Goal: Information Seeking & Learning: Learn about a topic

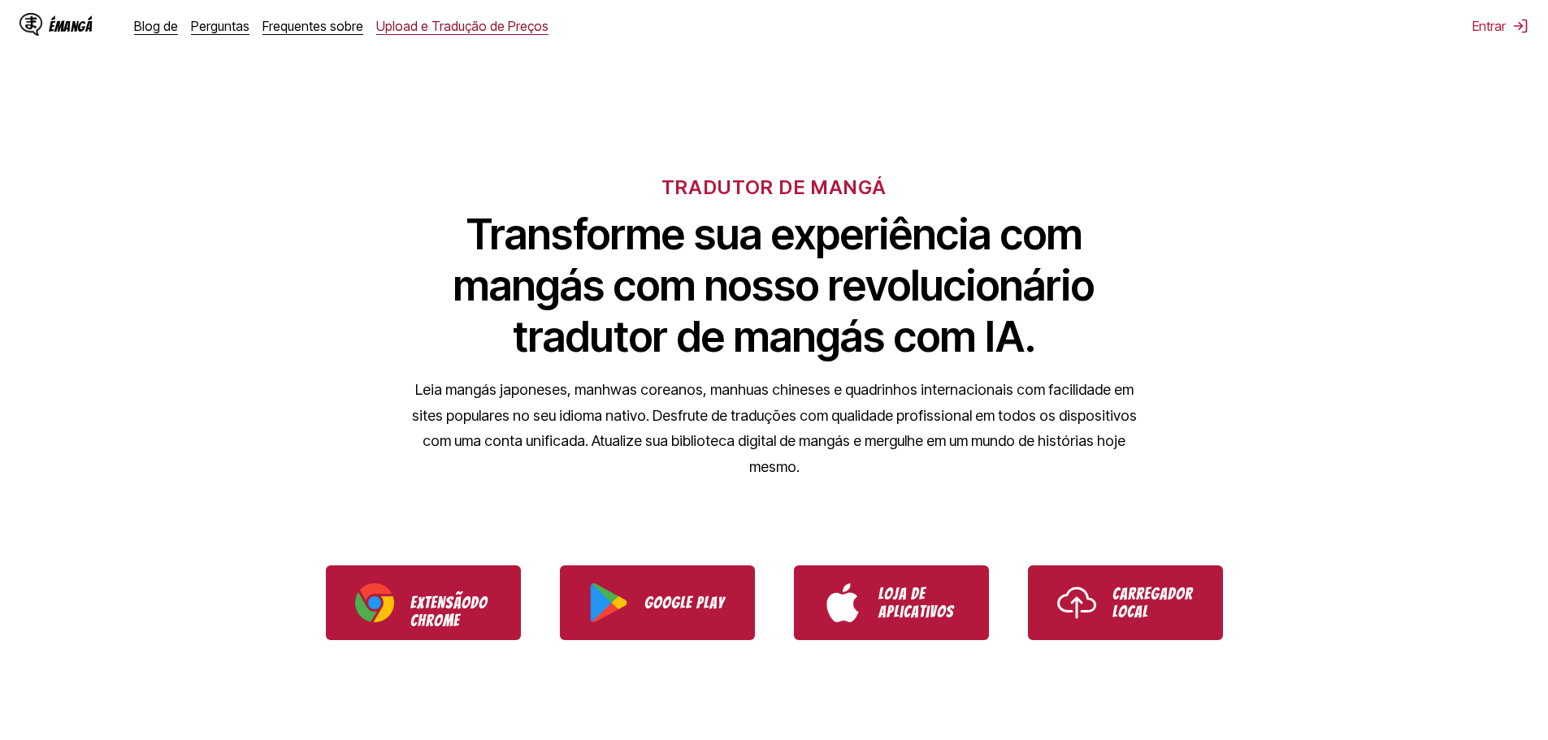
click at [417, 28] on font "Upload e Tradução de Preços" at bounding box center [462, 26] width 172 height 16
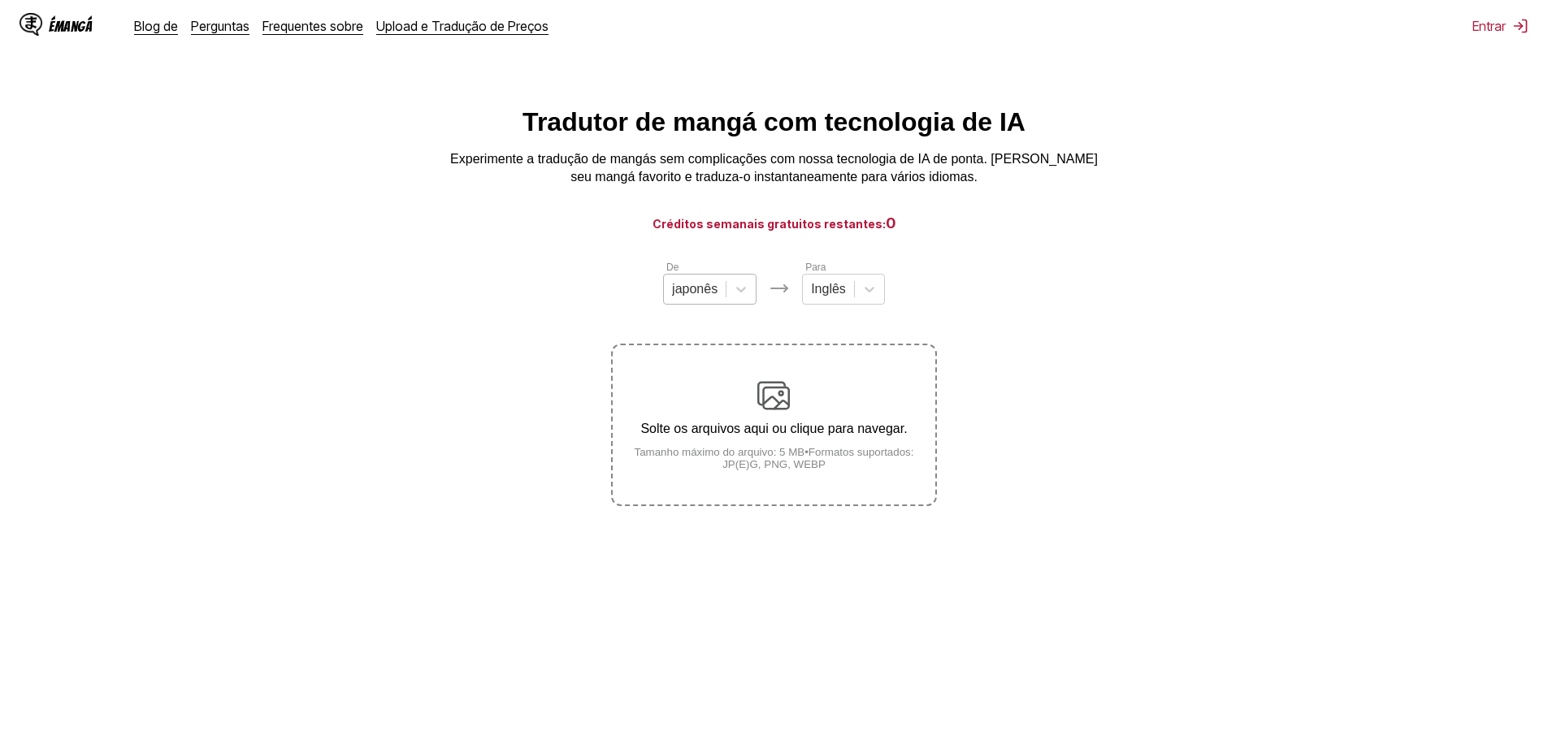
click at [701, 289] on div at bounding box center [695, 289] width 46 height 18
click at [831, 297] on div at bounding box center [828, 289] width 35 height 18
click at [325, 28] on font "Frequentes sobre" at bounding box center [313, 26] width 101 height 16
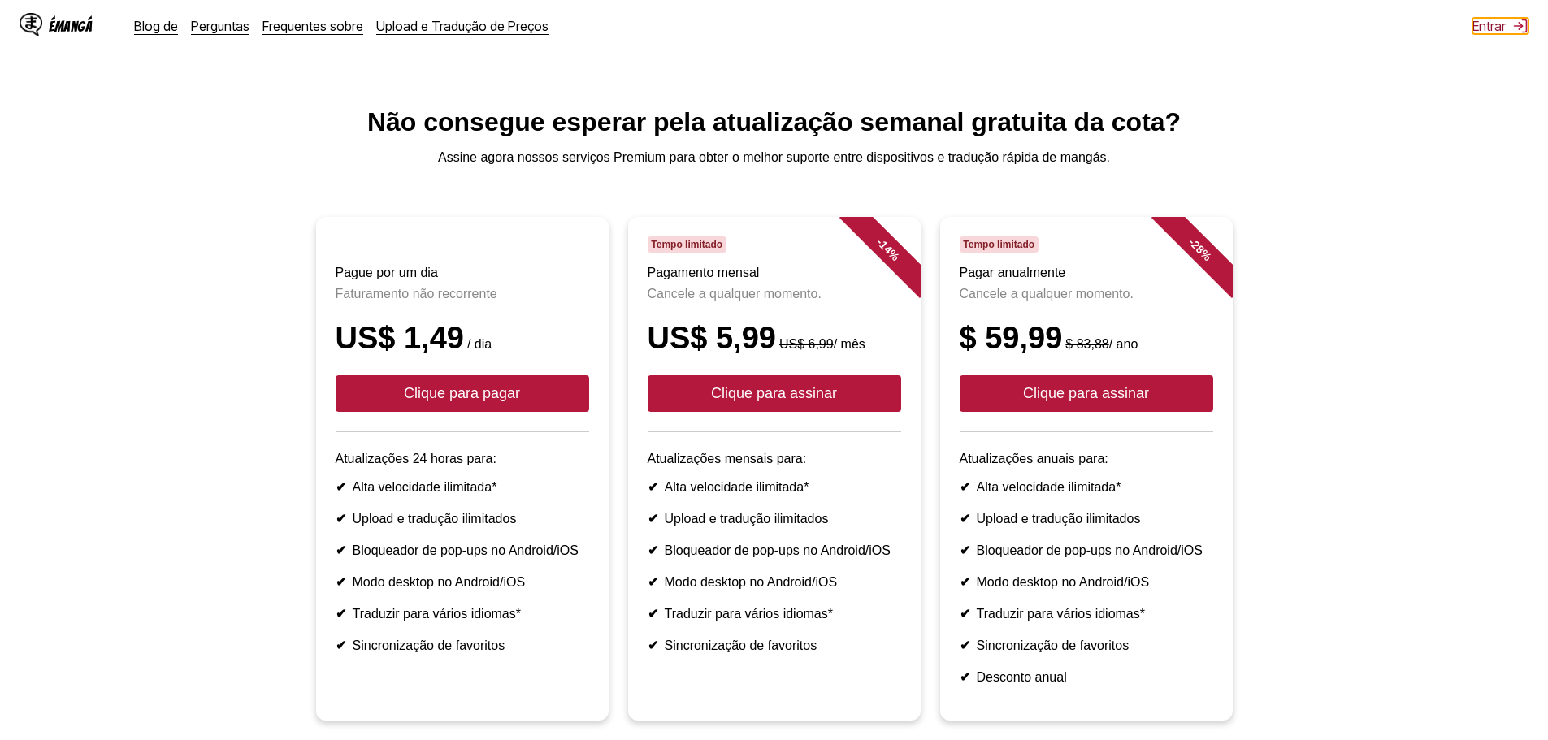
click at [1490, 31] on font "Entrar" at bounding box center [1489, 26] width 33 height 16
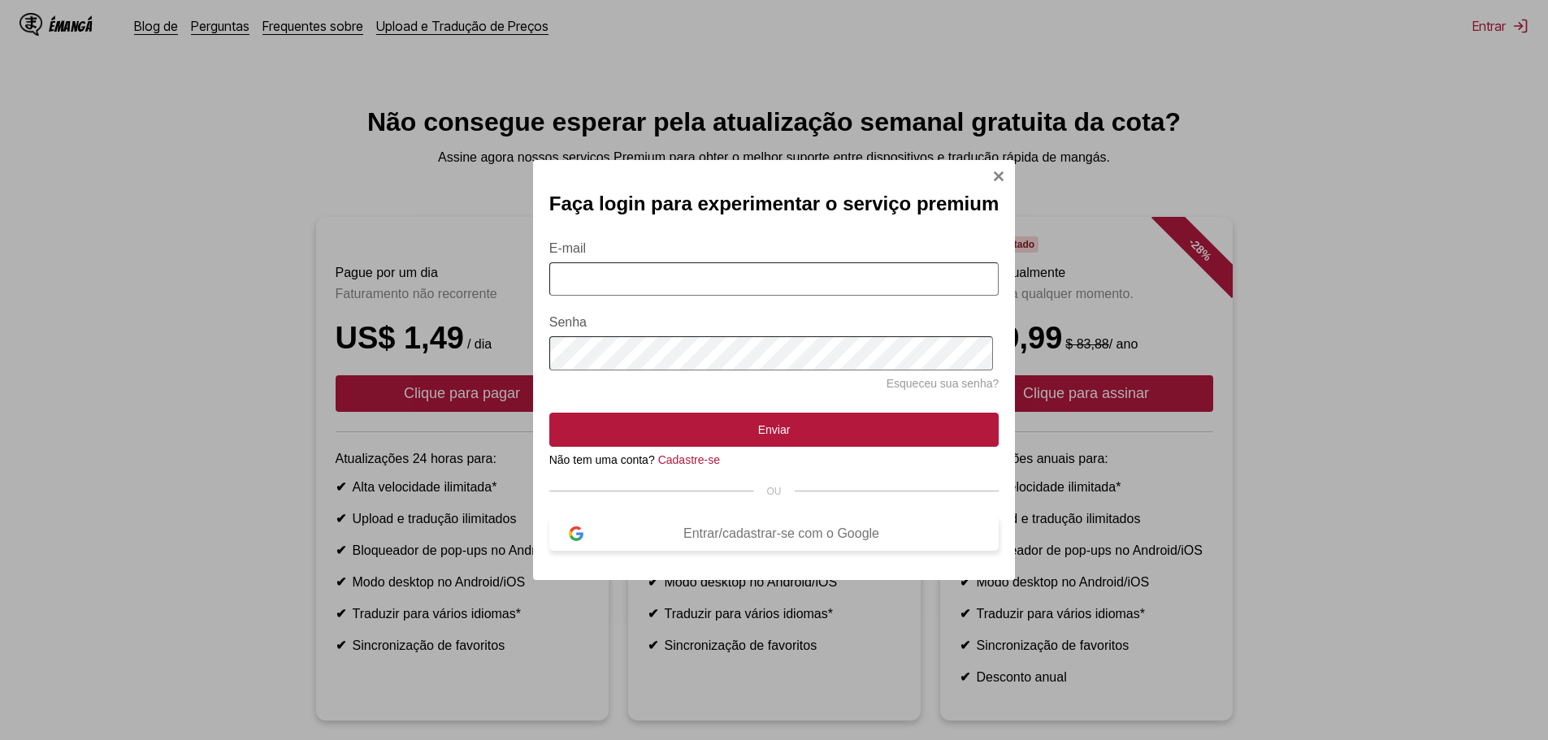
click at [730, 540] on font "Entrar/cadastrar-se com o Google" at bounding box center [781, 534] width 196 height 14
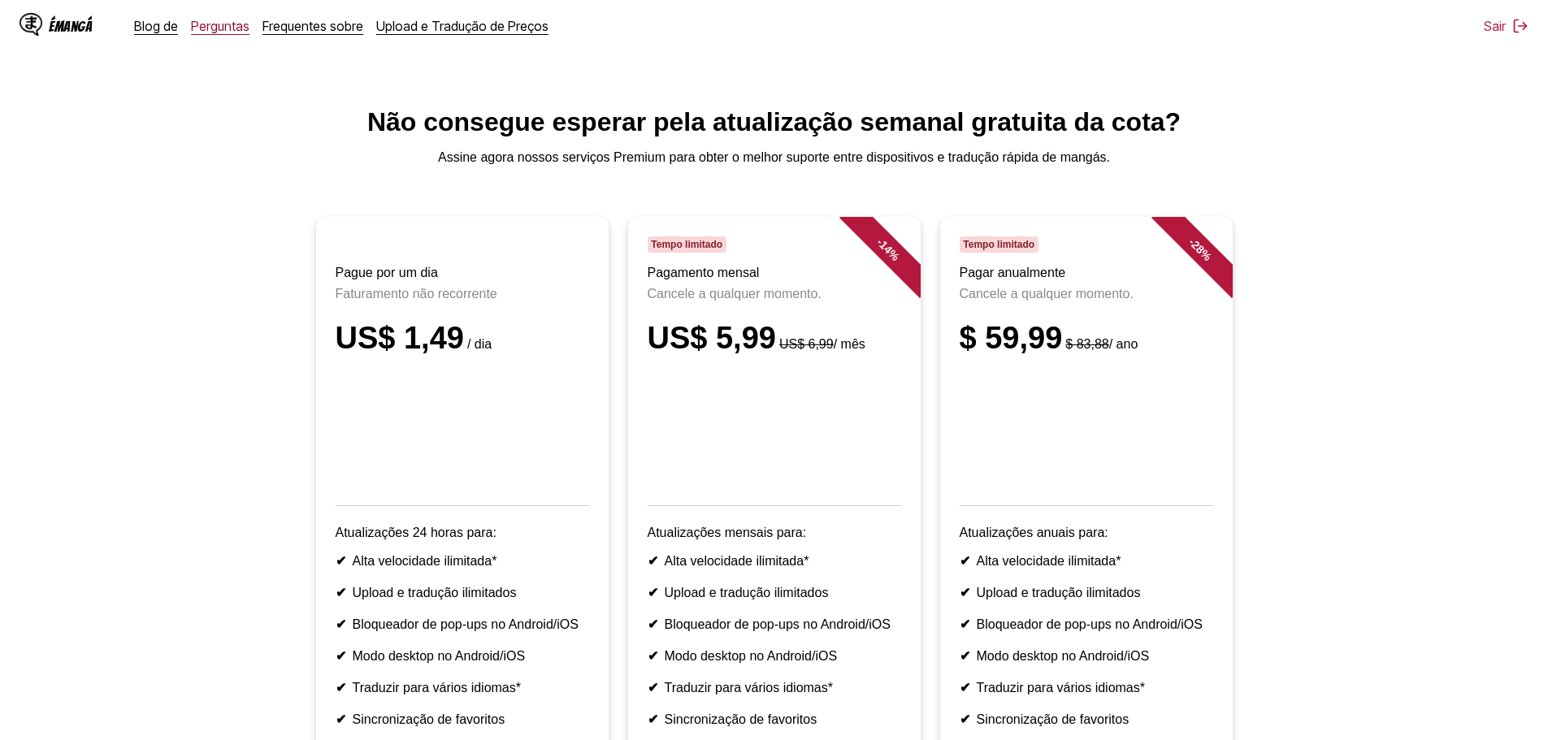
click at [193, 24] on font "Perguntas" at bounding box center [220, 26] width 59 height 16
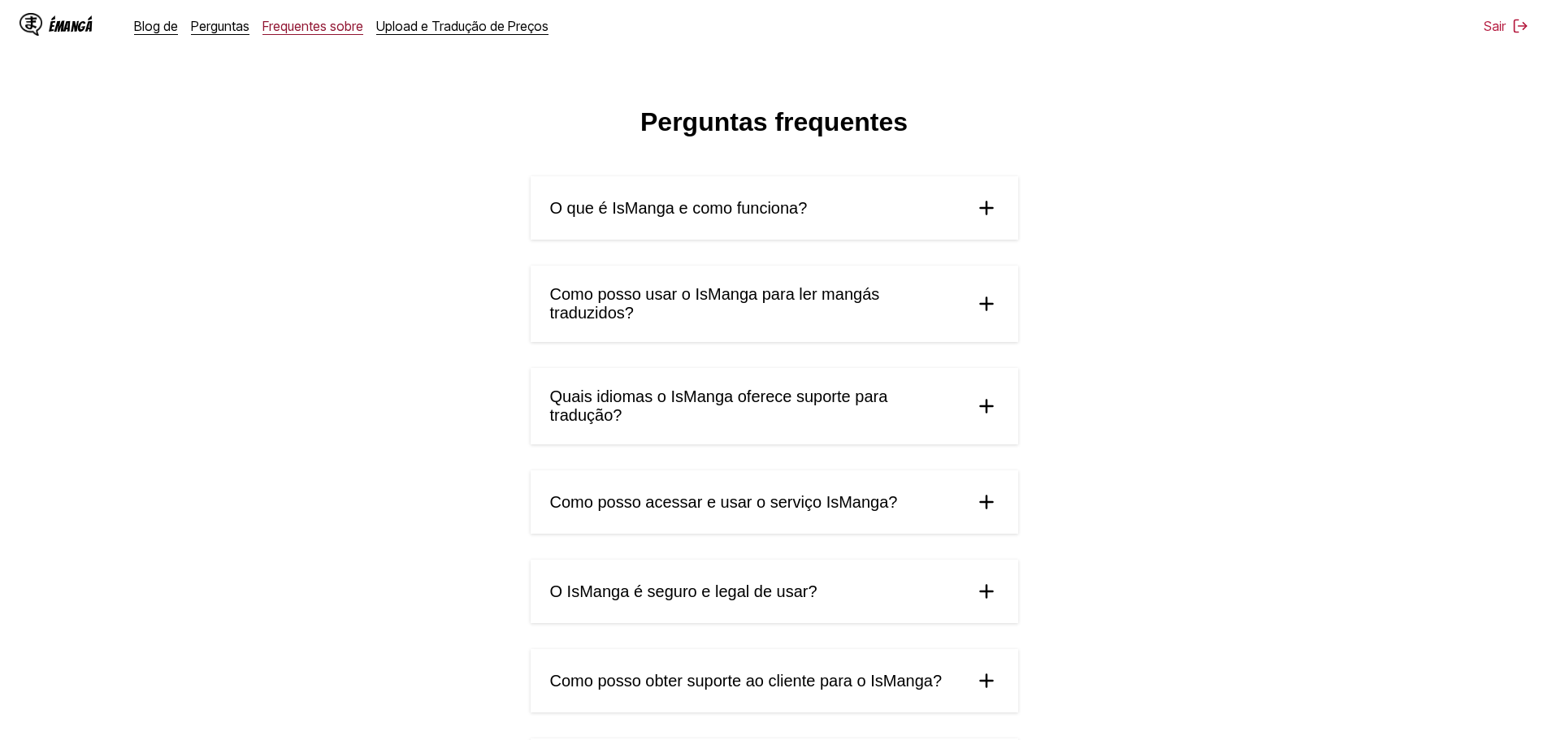
click at [267, 24] on font "Frequentes sobre" at bounding box center [313, 26] width 101 height 16
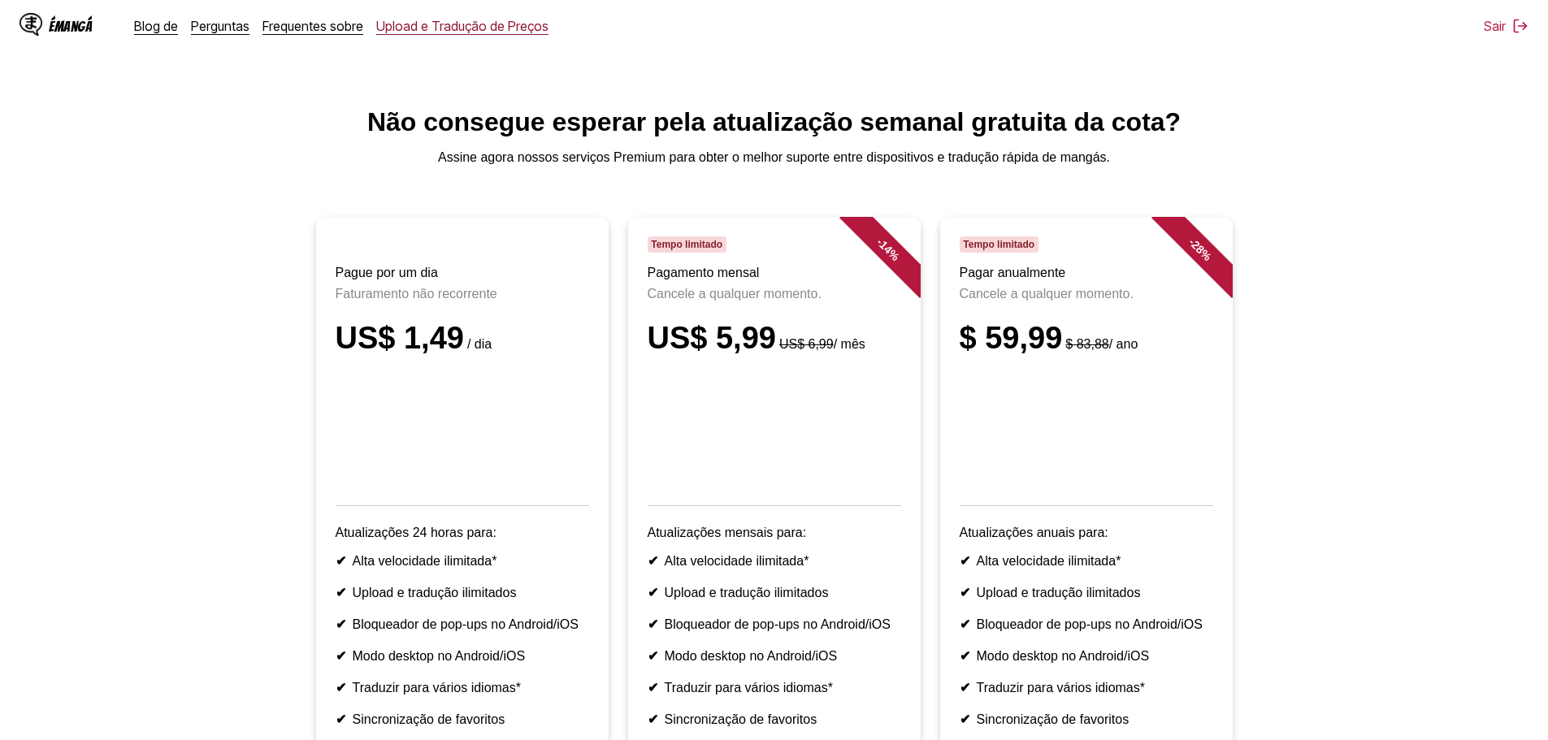
click at [440, 29] on font "Upload e Tradução de Preços" at bounding box center [462, 26] width 172 height 16
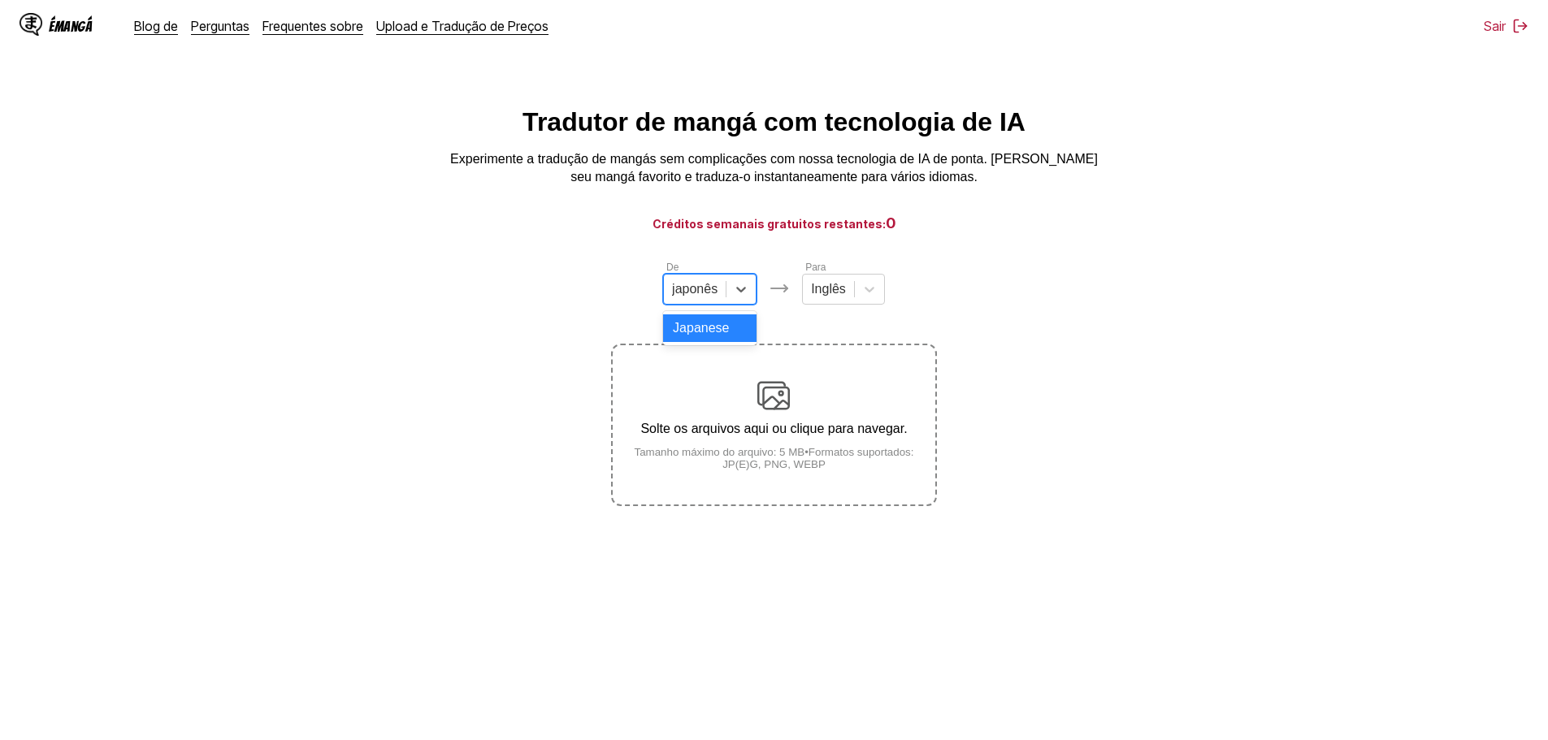
click at [712, 298] on div at bounding box center [695, 289] width 46 height 18
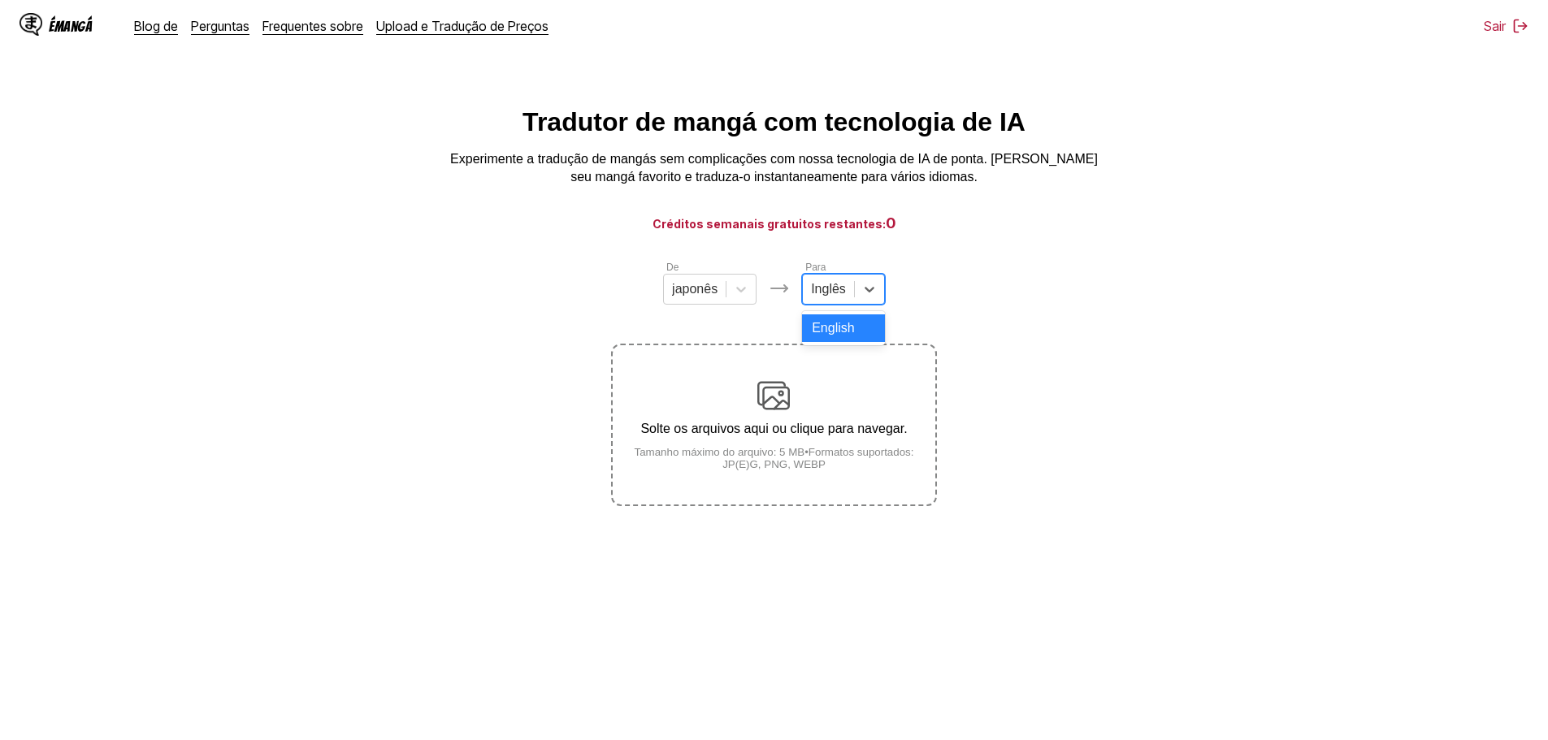
click at [827, 298] on div at bounding box center [828, 289] width 35 height 18
click at [226, 27] on font "Perguntas" at bounding box center [220, 26] width 59 height 16
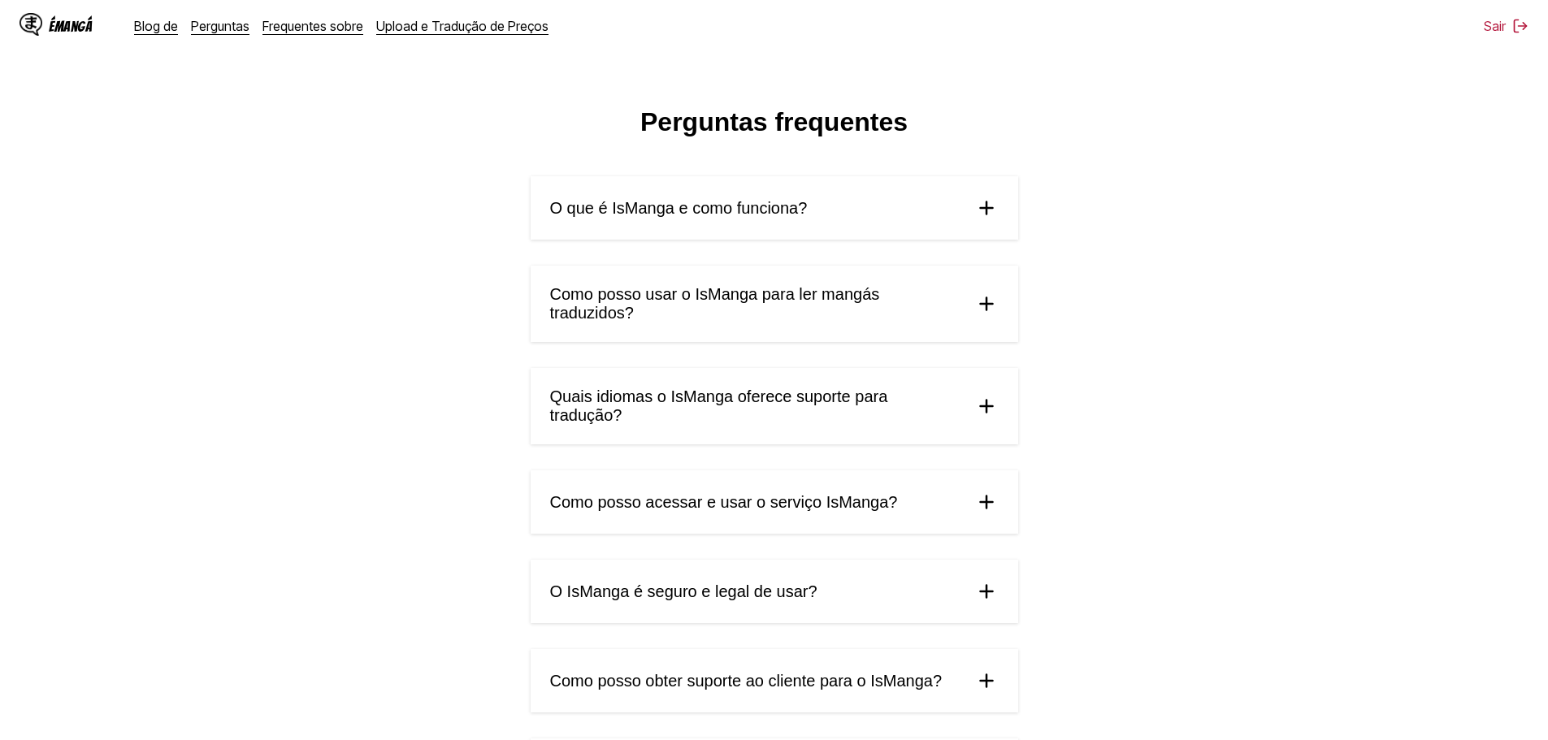
scroll to position [33, 0]
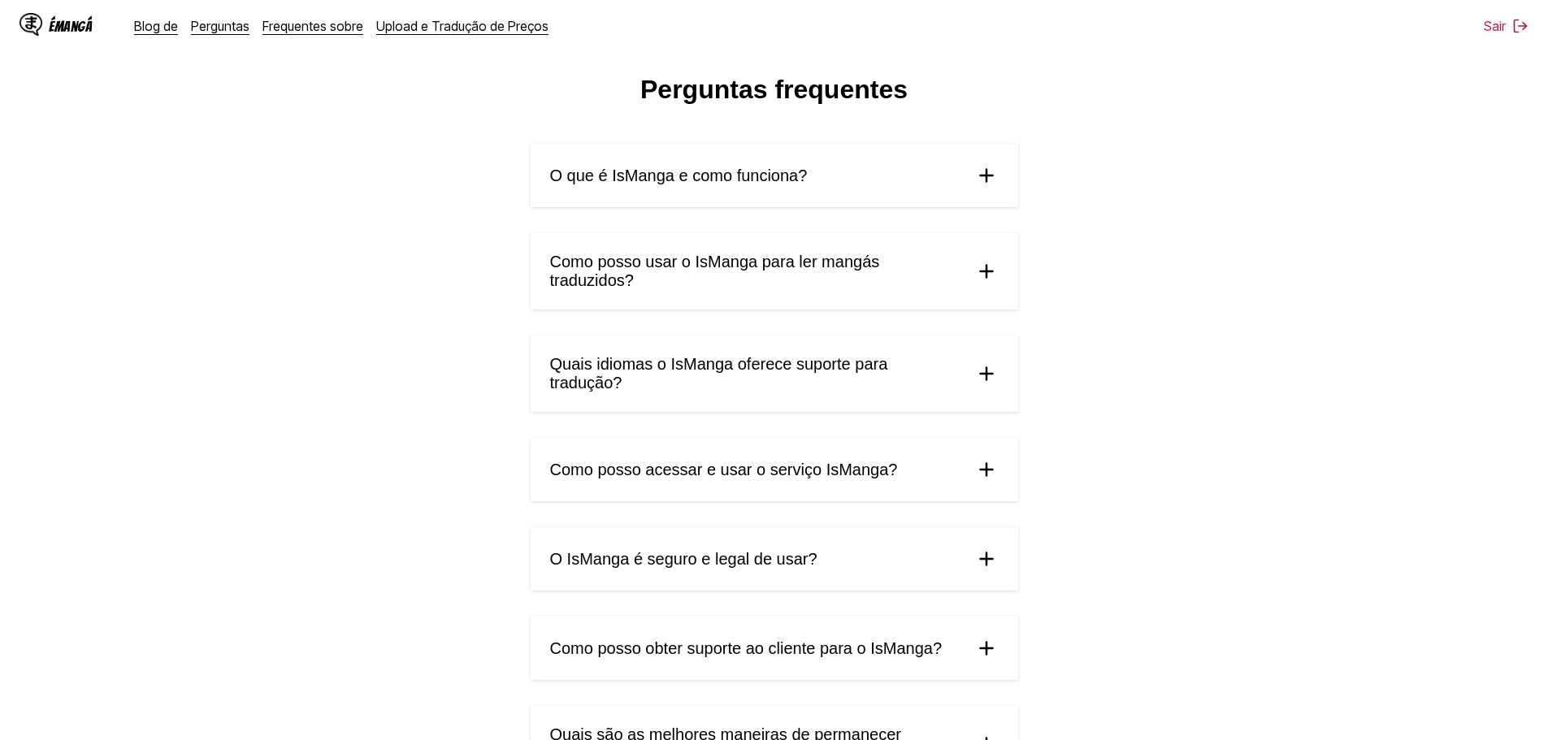
click at [699, 174] on font "O que é IsManga e como funciona?" at bounding box center [679, 176] width 258 height 18
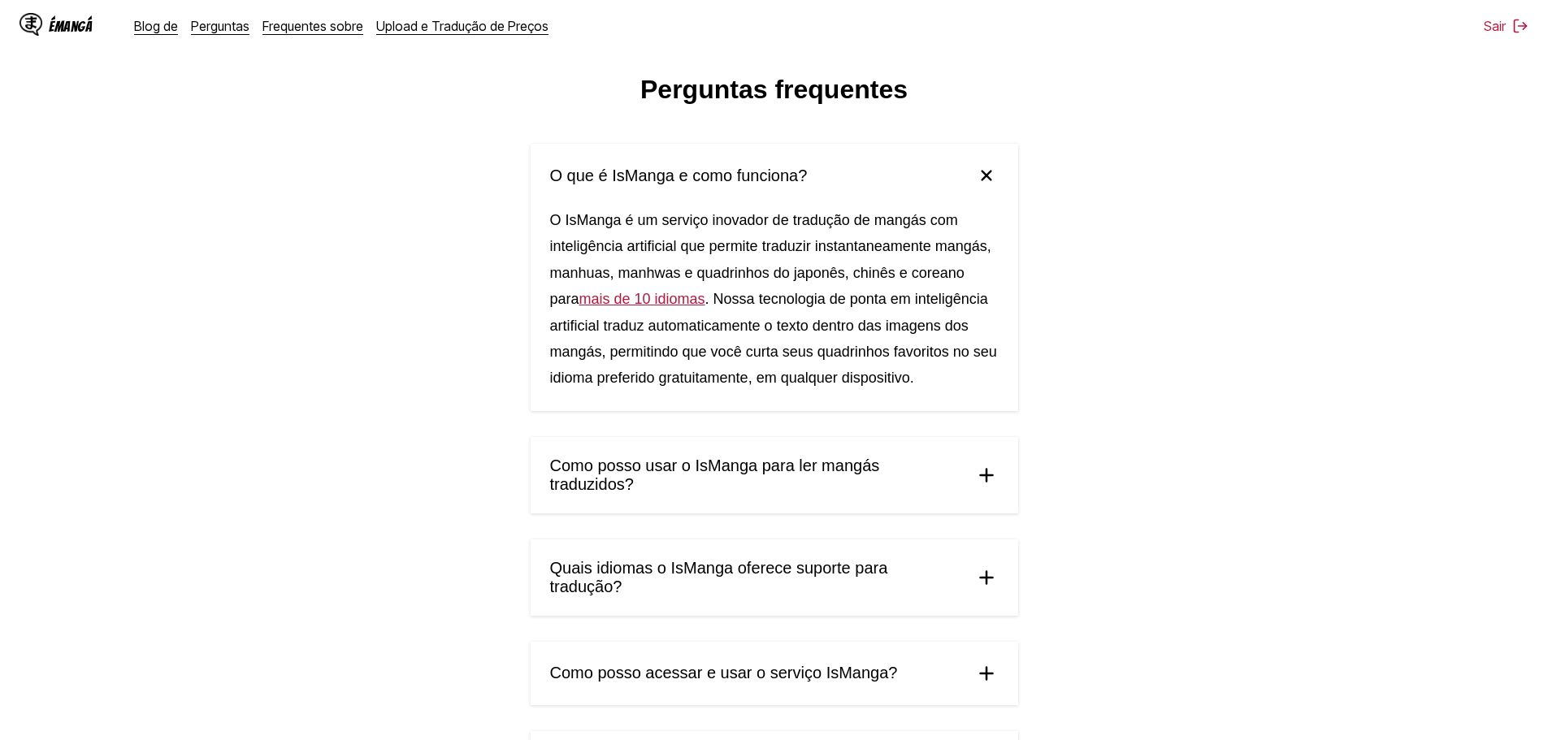
click at [651, 302] on font "mais de 10 idiomas" at bounding box center [642, 299] width 126 height 16
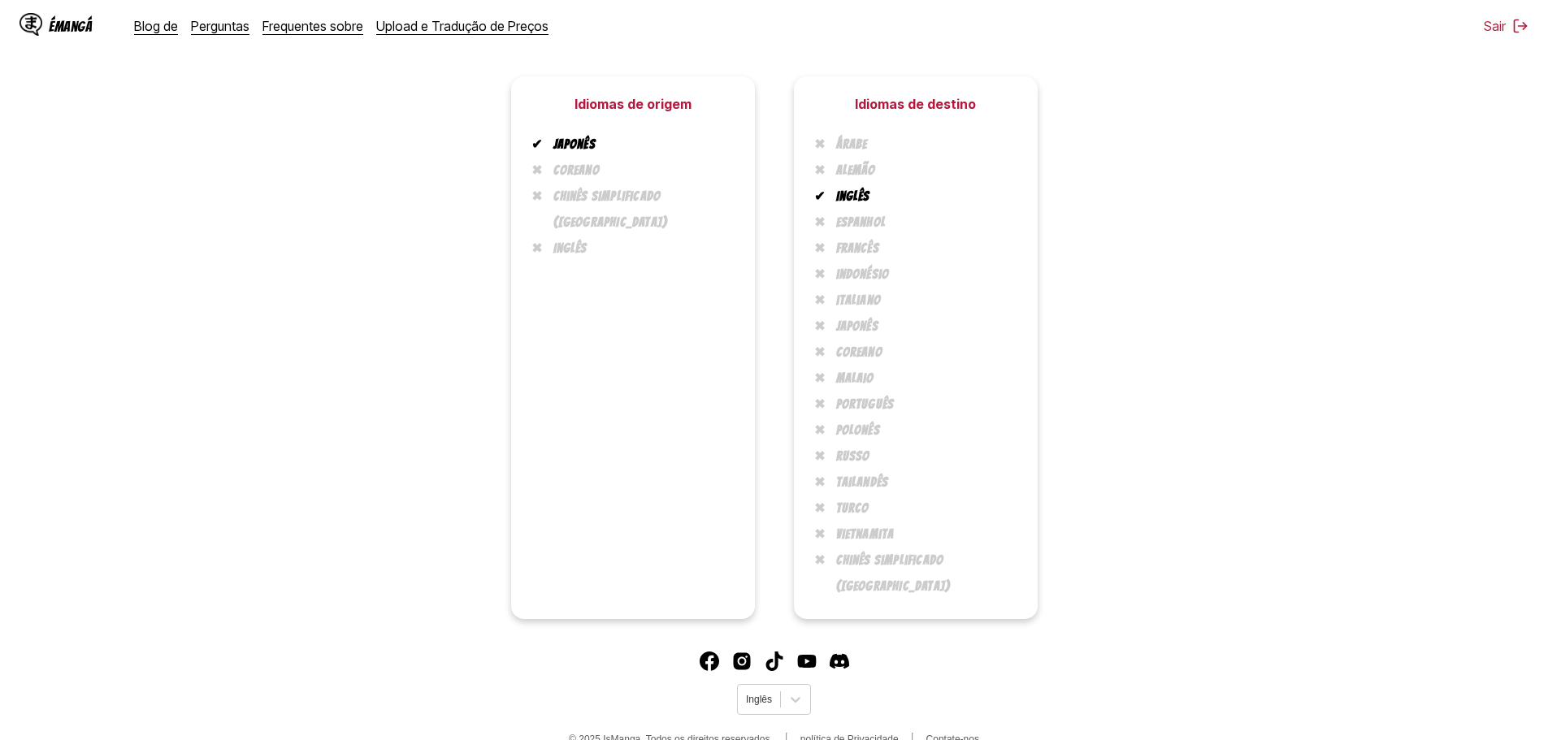
scroll to position [331, 0]
click at [799, 692] on icon at bounding box center [796, 695] width 10 height 6
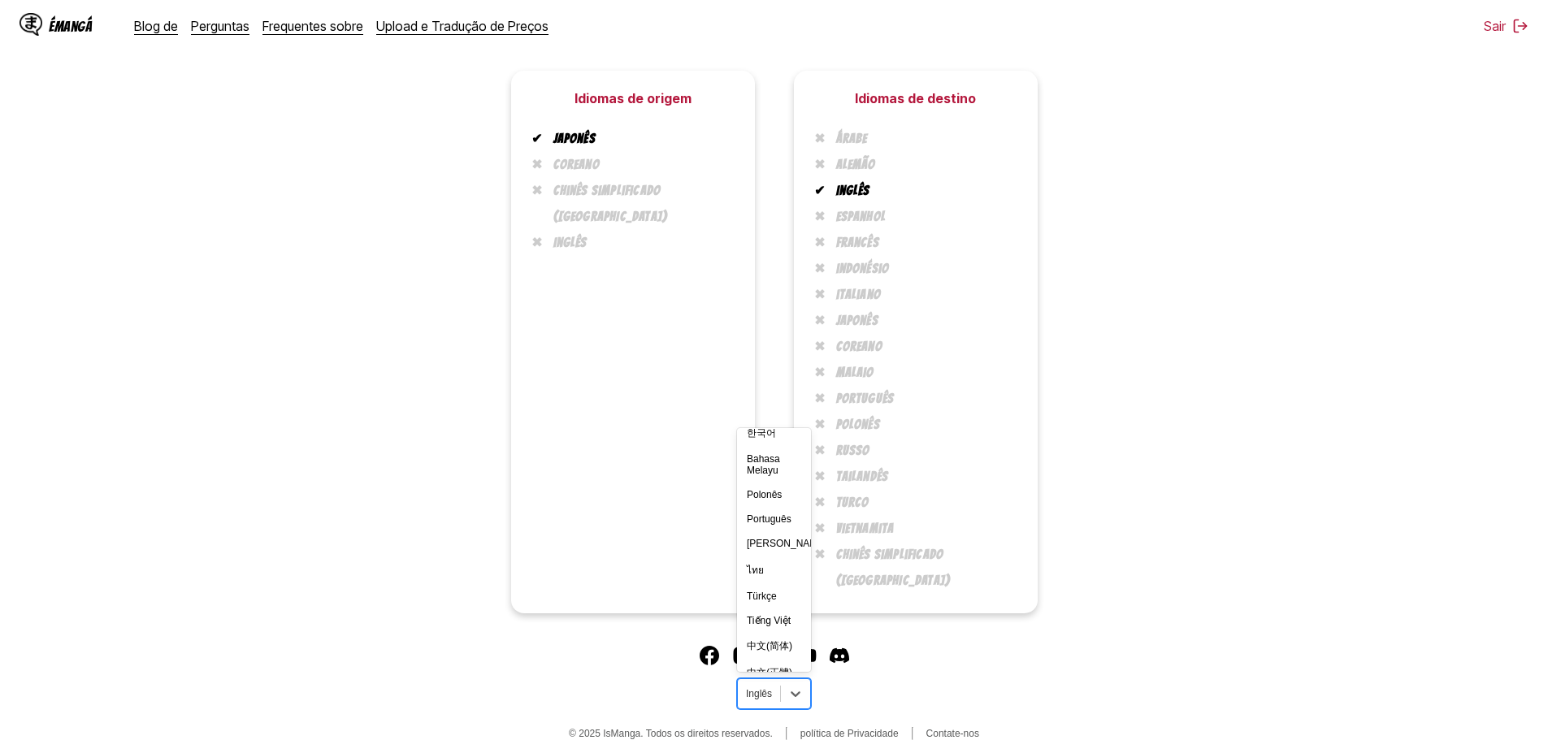
scroll to position [241, 0]
click at [786, 519] on font "Português" at bounding box center [769, 523] width 45 height 11
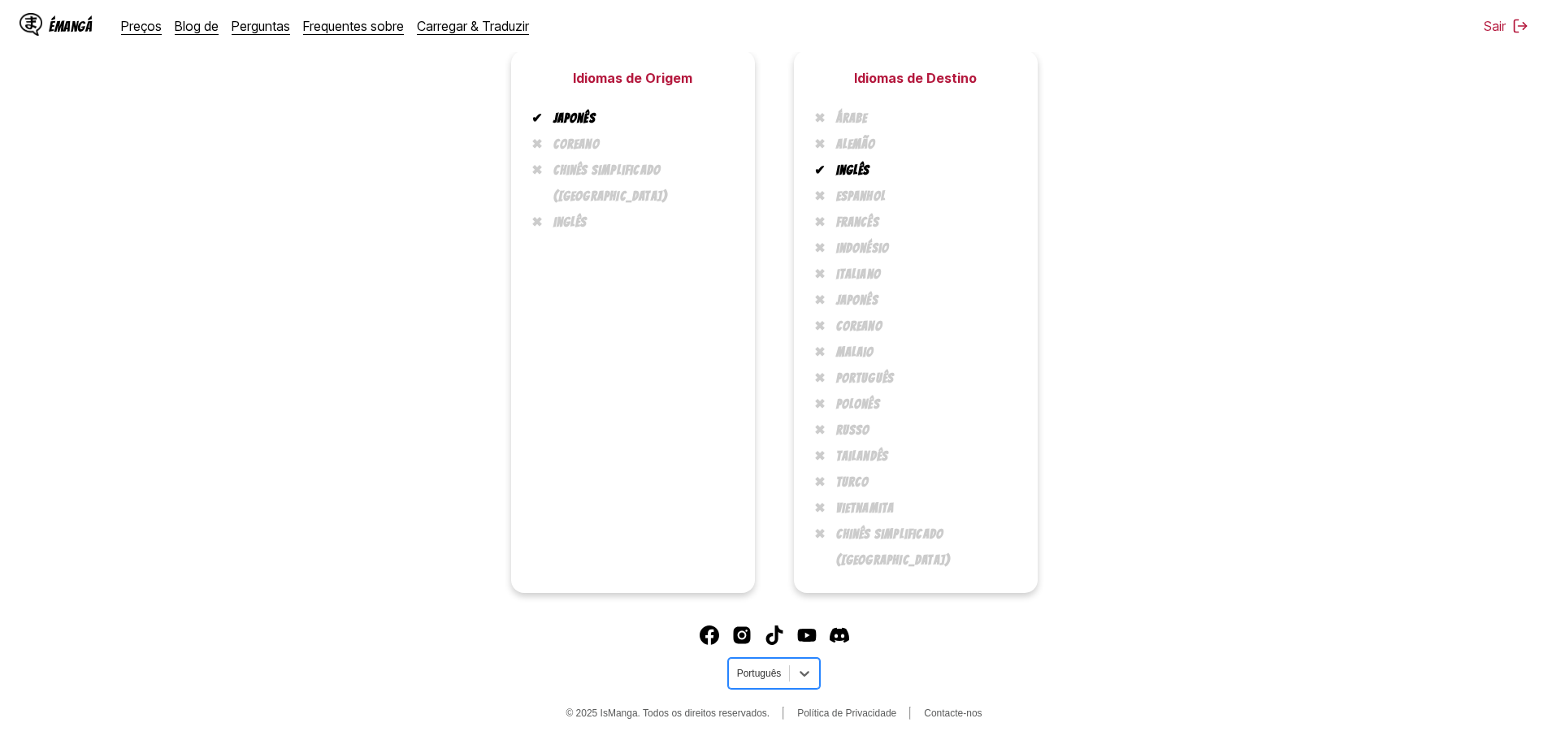
scroll to position [310, 0]
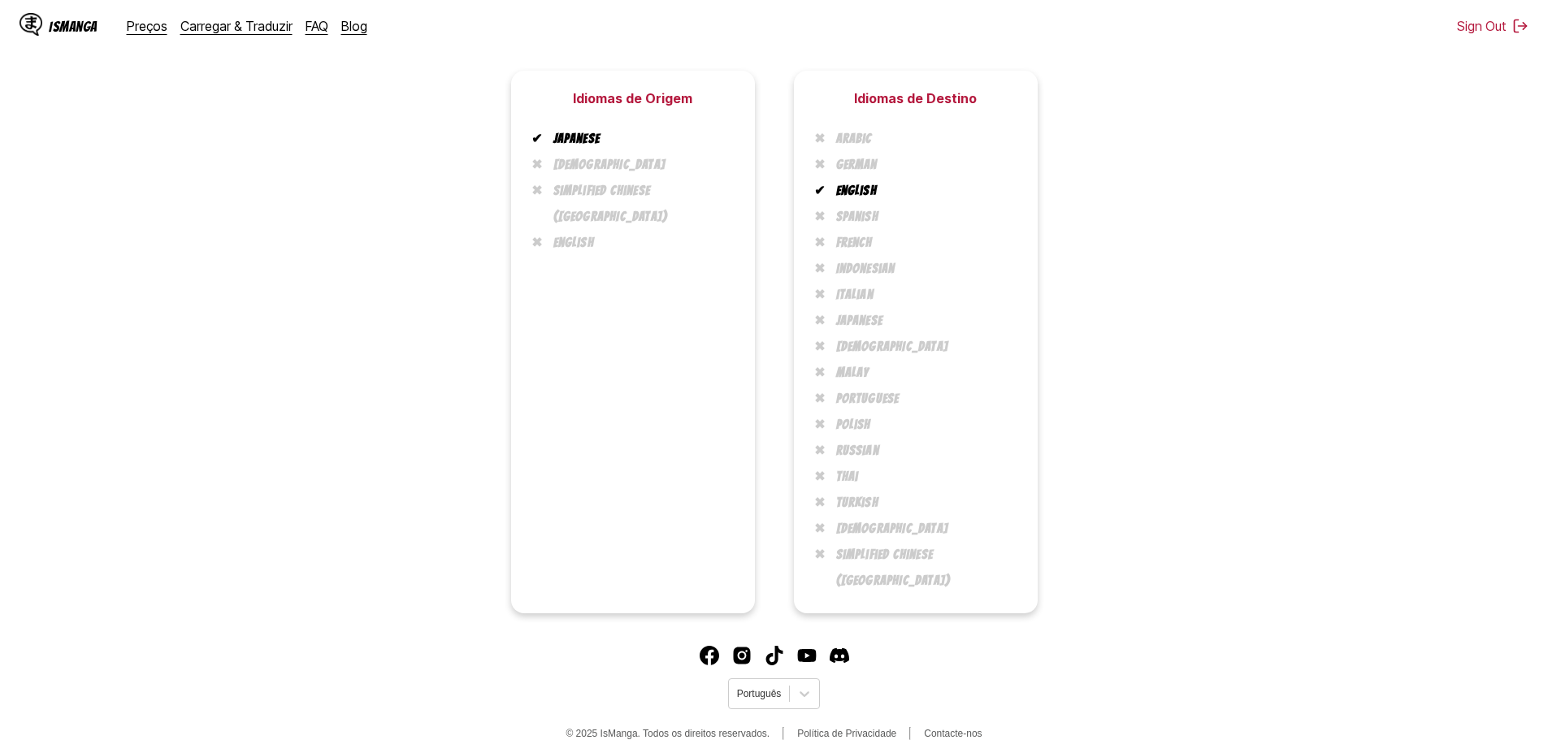
click at [1328, 202] on div "Idiomas de Origem Japanese Korean Simplified Chinese ([GEOGRAPHIC_DATA]) Englis…" at bounding box center [774, 342] width 1522 height 543
click at [1321, 213] on div "Idiomas de Origem Japanese Korean Simplified Chinese ([GEOGRAPHIC_DATA]) Englis…" at bounding box center [774, 342] width 1522 height 543
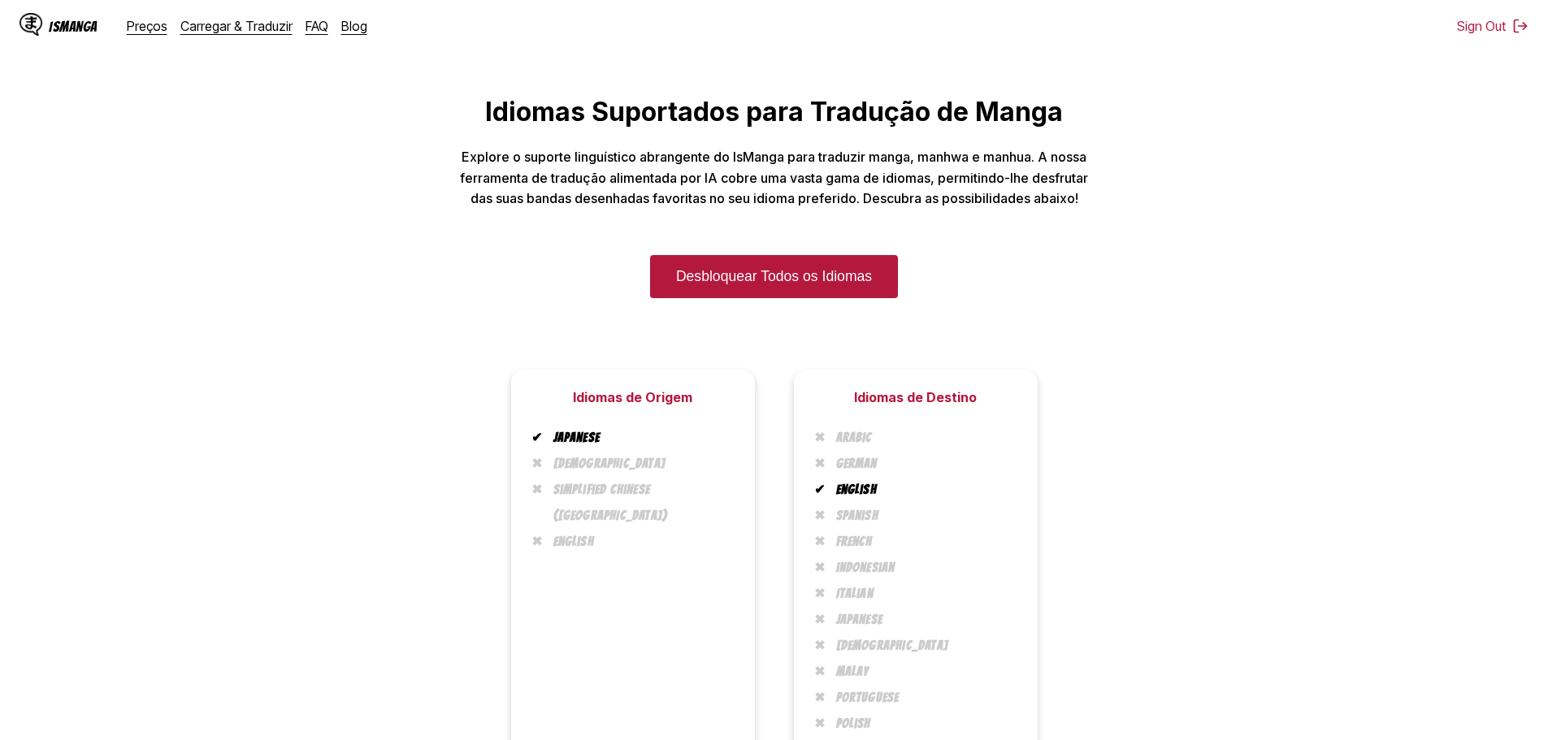
scroll to position [0, 0]
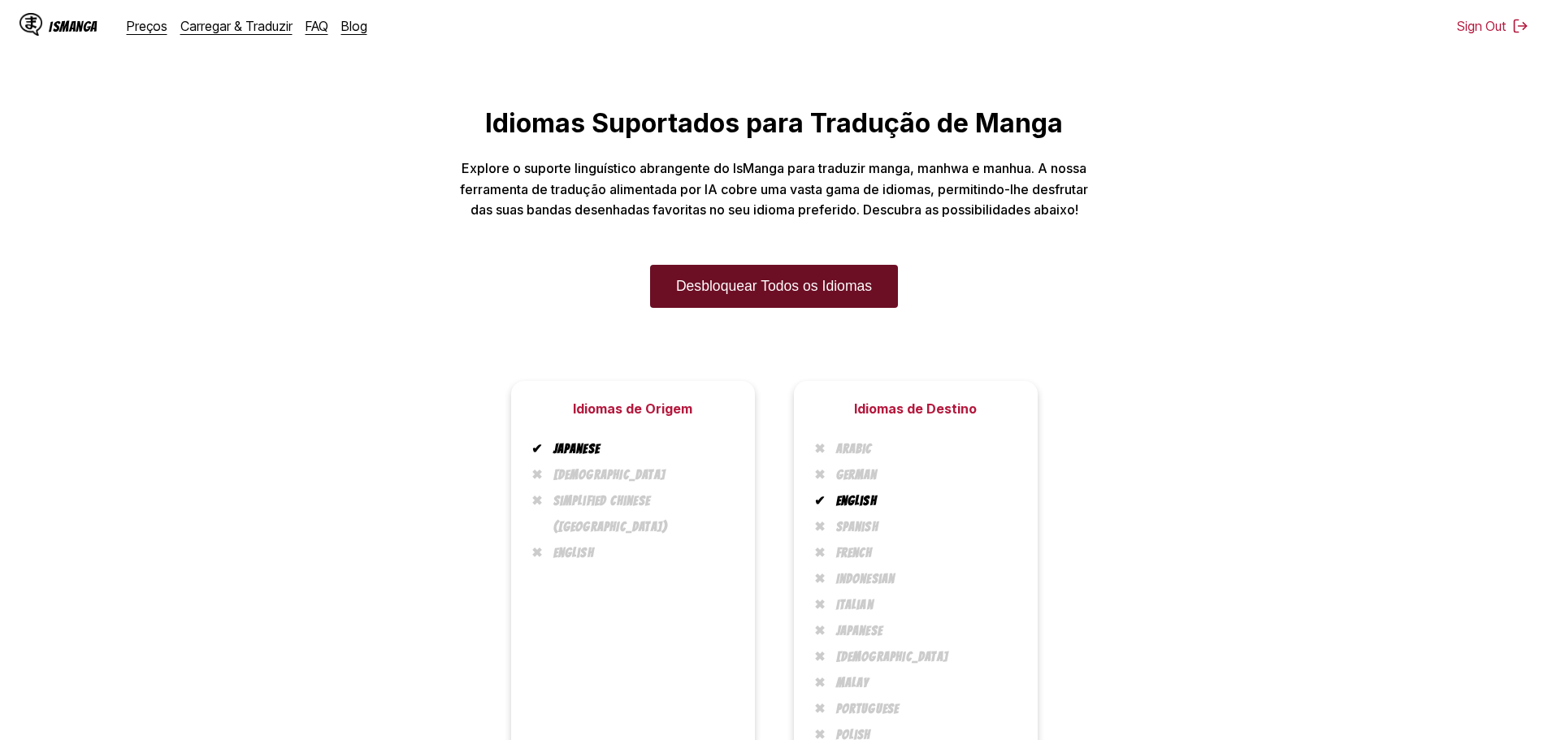
click at [818, 293] on link "Desbloquear Todos os Idiomas" at bounding box center [774, 286] width 248 height 43
